Goal: Use online tool/utility: Utilize a website feature to perform a specific function

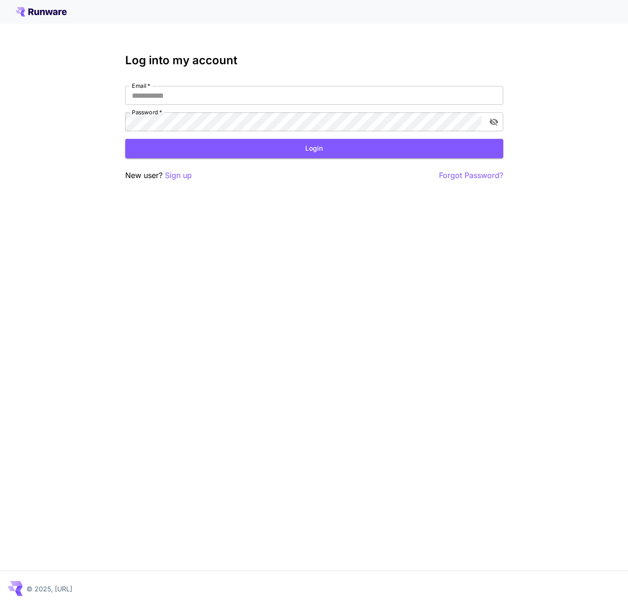
scroll to position [517, 0]
type input "**********"
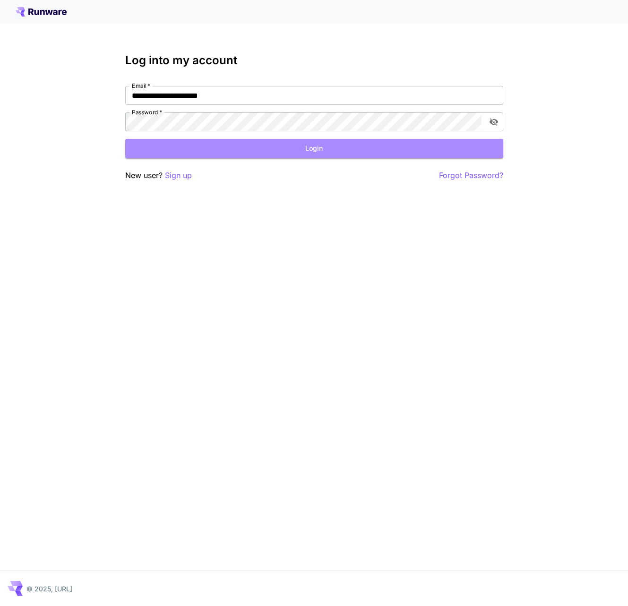
click at [366, 150] on button "Login" at bounding box center [314, 148] width 378 height 19
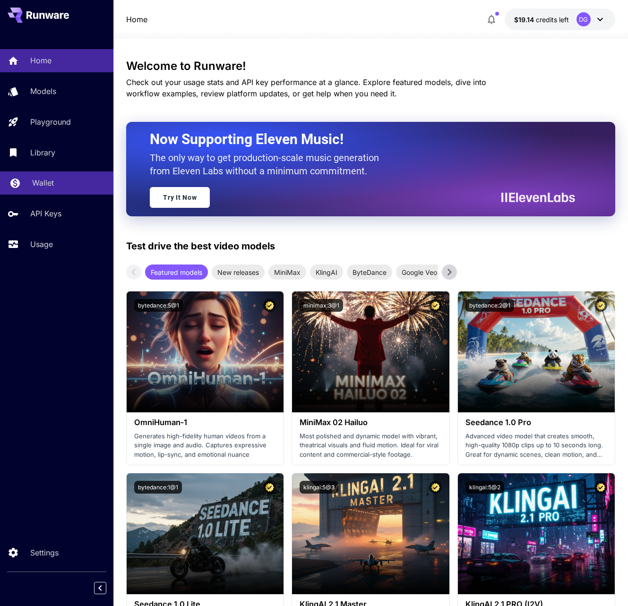
click at [49, 193] on link "Wallet" at bounding box center [56, 182] width 113 height 23
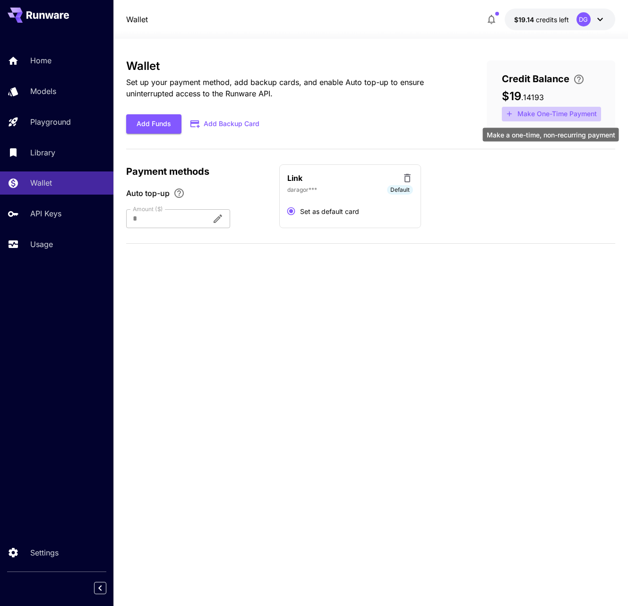
click at [539, 116] on button "Make One-Time Payment" at bounding box center [551, 114] width 99 height 15
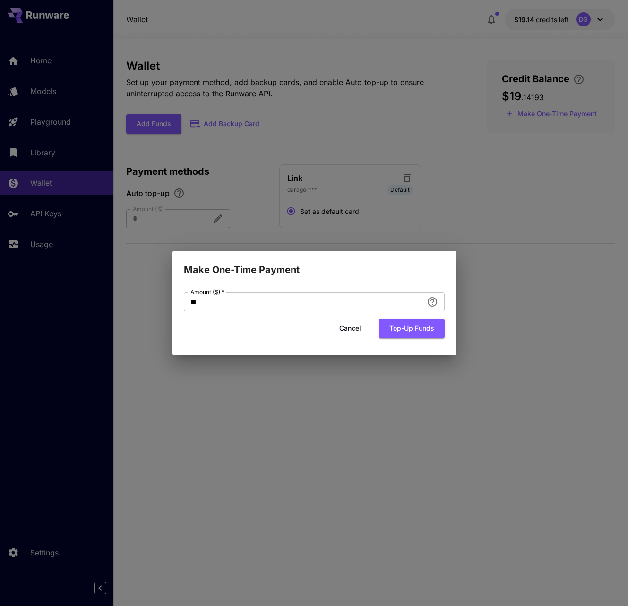
click at [350, 329] on button "Cancel" at bounding box center [350, 328] width 43 height 19
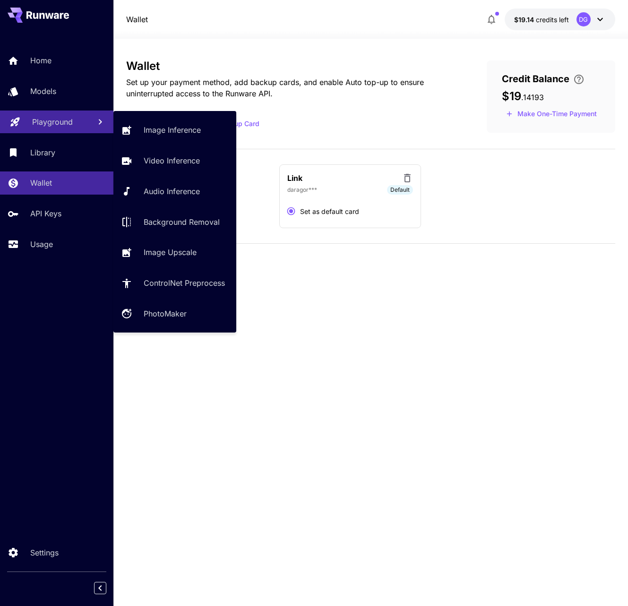
click at [49, 124] on p "Playground" at bounding box center [52, 121] width 41 height 11
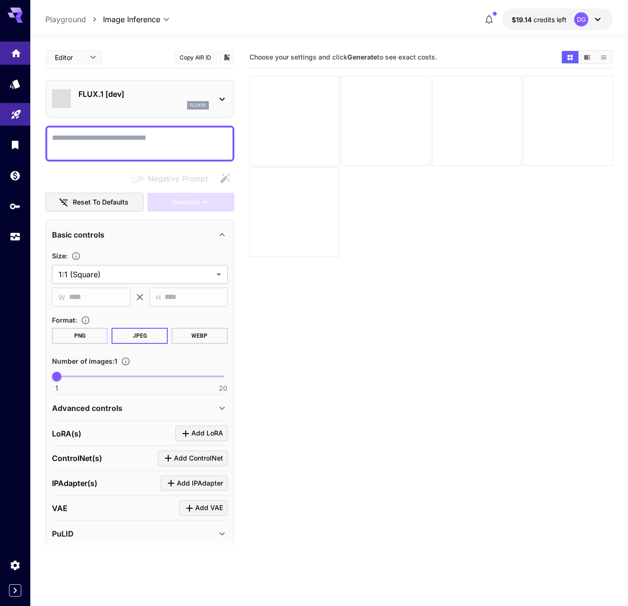
type input "**********"
click at [19, 52] on icon "Home" at bounding box center [15, 50] width 11 height 11
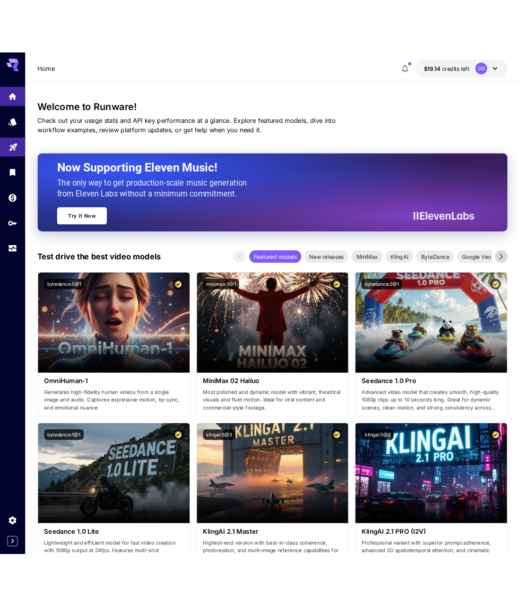
scroll to position [5, 0]
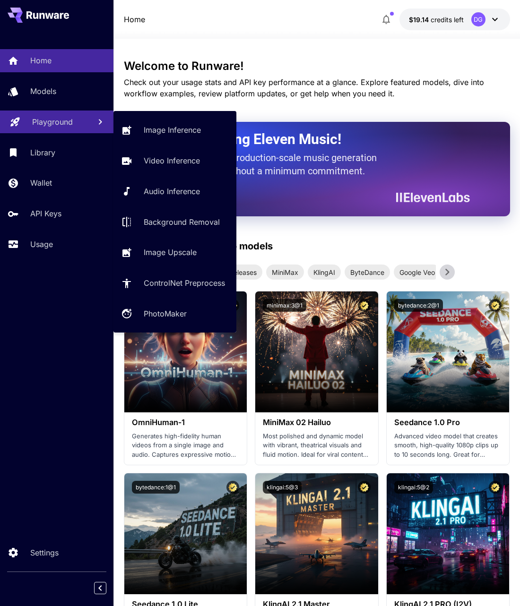
click at [47, 121] on p "Playground" at bounding box center [52, 121] width 41 height 11
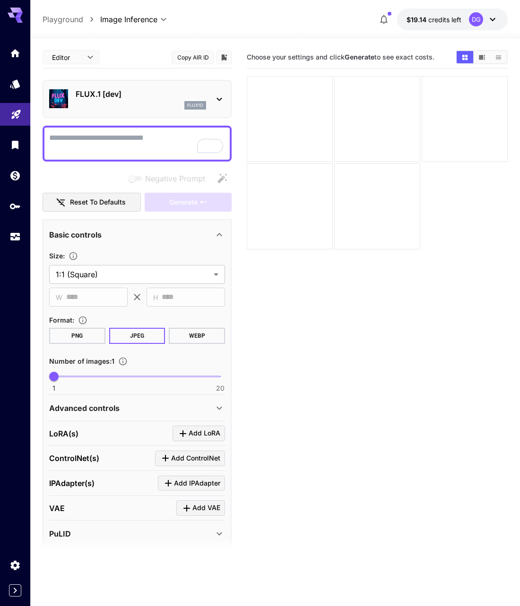
click at [100, 94] on p "FLUX.1 [dev]" at bounding box center [141, 93] width 130 height 11
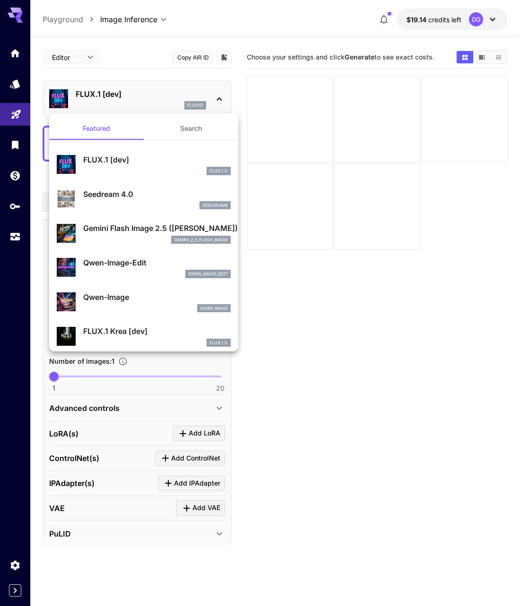
click at [17, 51] on div at bounding box center [260, 303] width 520 height 606
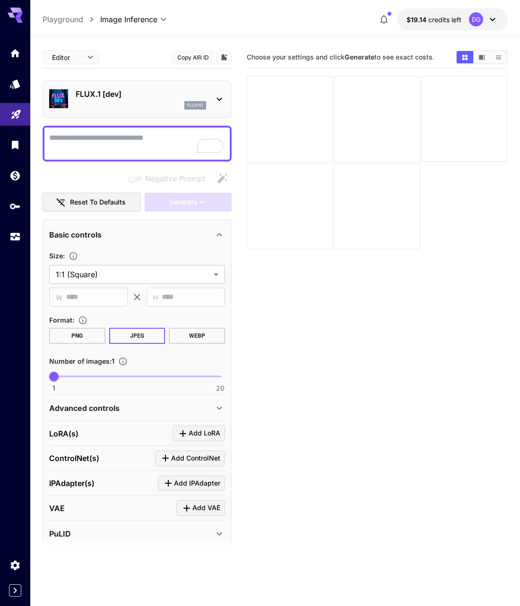
click at [17, 52] on icon "Home" at bounding box center [14, 53] width 9 height 8
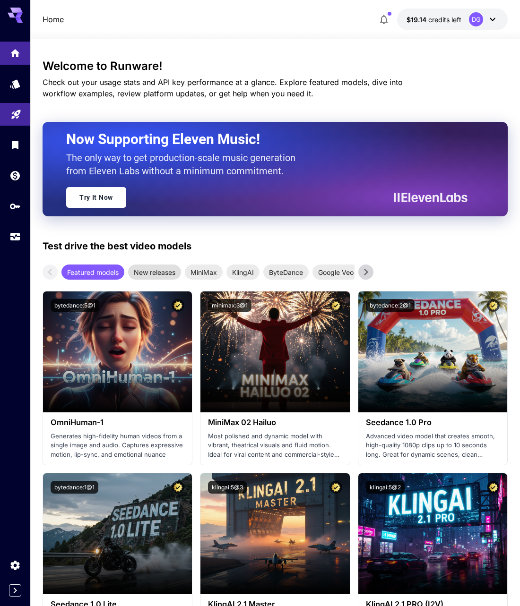
click at [160, 274] on span "New releases" at bounding box center [154, 272] width 53 height 10
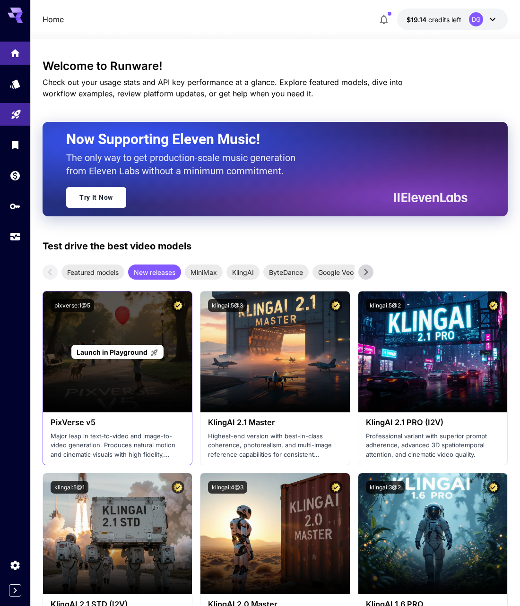
click at [103, 373] on div "Launch in Playground" at bounding box center [117, 351] width 149 height 121
click at [107, 348] on span "Launch in Playground" at bounding box center [112, 352] width 71 height 8
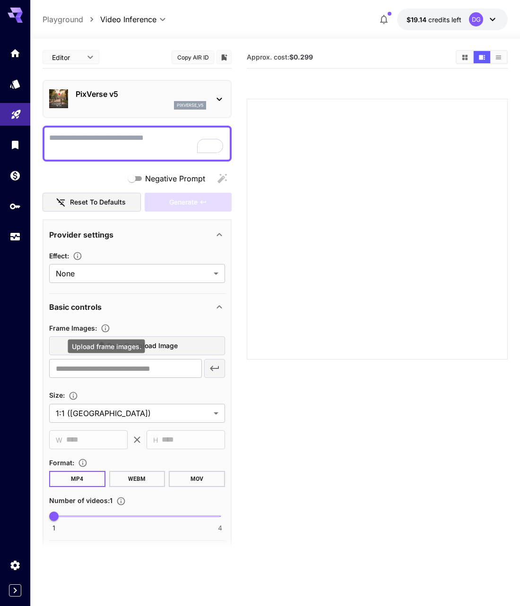
click at [108, 328] on icon "Upload frame images." at bounding box center [105, 328] width 9 height 9
